Goal: Task Accomplishment & Management: Complete application form

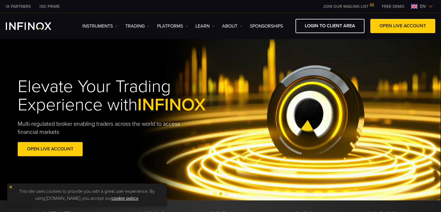
click at [428, 6] on span "en" at bounding box center [423, 6] width 11 height 7
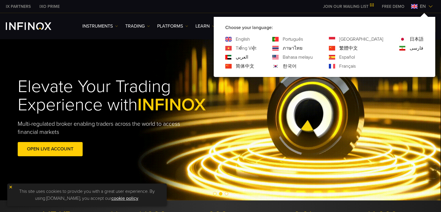
click at [355, 57] on link "Español" at bounding box center [348, 57] width 16 height 7
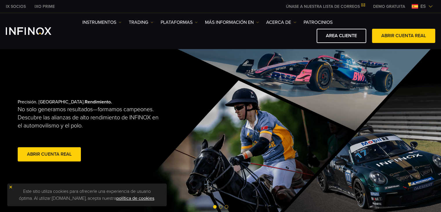
click at [401, 35] on link "ABRIR CUENTA REAL" at bounding box center [403, 36] width 63 height 14
